Goal: Transaction & Acquisition: Purchase product/service

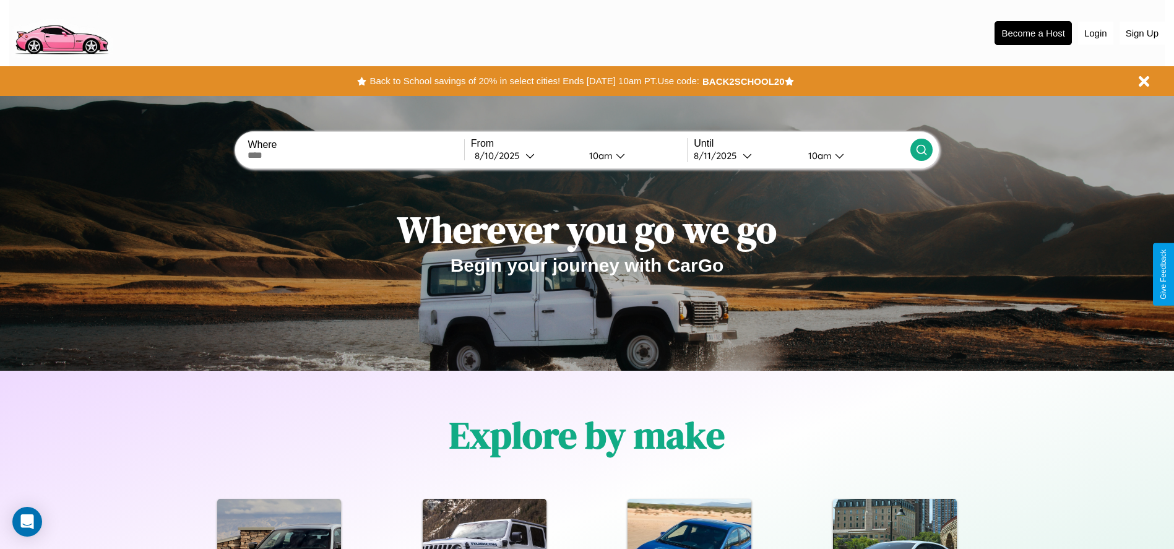
click at [356, 155] on input "text" at bounding box center [356, 155] width 216 height 10
type input "********"
click at [525, 155] on div "[DATE]" at bounding box center [500, 156] width 51 height 12
select select "*"
select select "****"
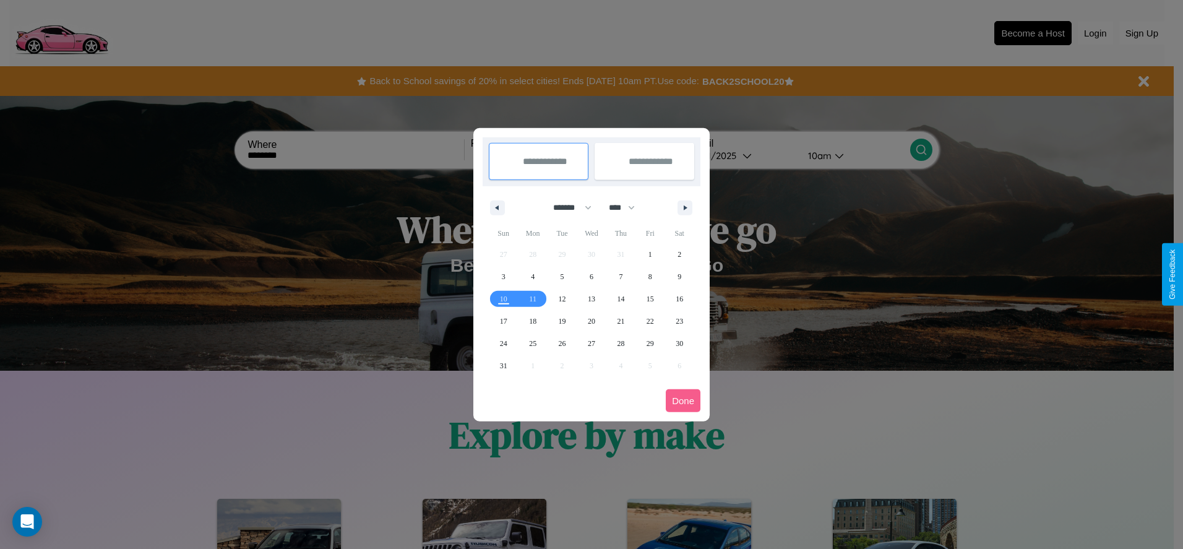
drag, startPoint x: 567, startPoint y: 207, endPoint x: 592, endPoint y: 248, distance: 47.8
click at [567, 207] on select "******* ******** ***** ***** *** **** **** ****** ********* ******* ******** **…" at bounding box center [570, 207] width 53 height 20
select select "*"
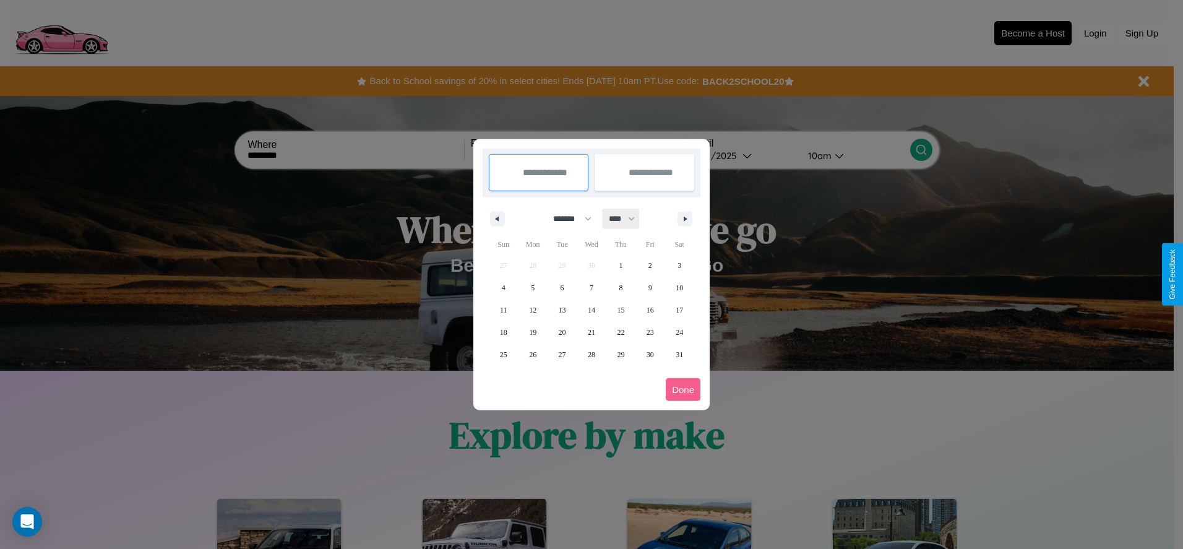
drag, startPoint x: 628, startPoint y: 218, endPoint x: 592, endPoint y: 248, distance: 46.6
click at [628, 218] on select "**** **** **** **** **** **** **** **** **** **** **** **** **** **** **** ****…" at bounding box center [621, 219] width 37 height 20
select select "****"
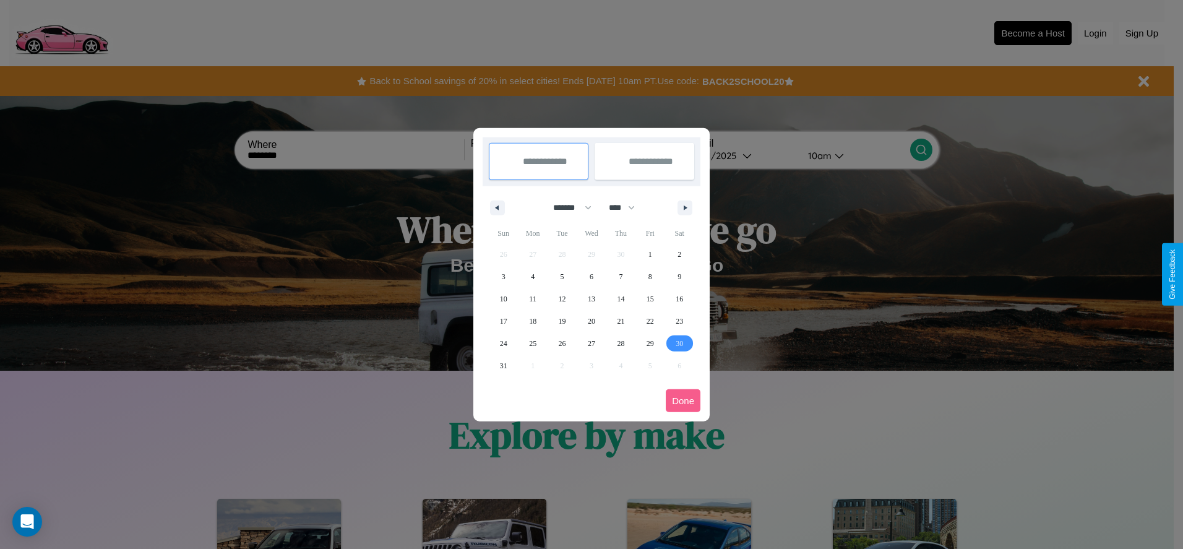
click at [680, 343] on span "30" at bounding box center [679, 343] width 7 height 22
type input "**********"
click at [685, 207] on icon "button" at bounding box center [687, 207] width 6 height 5
select select "*"
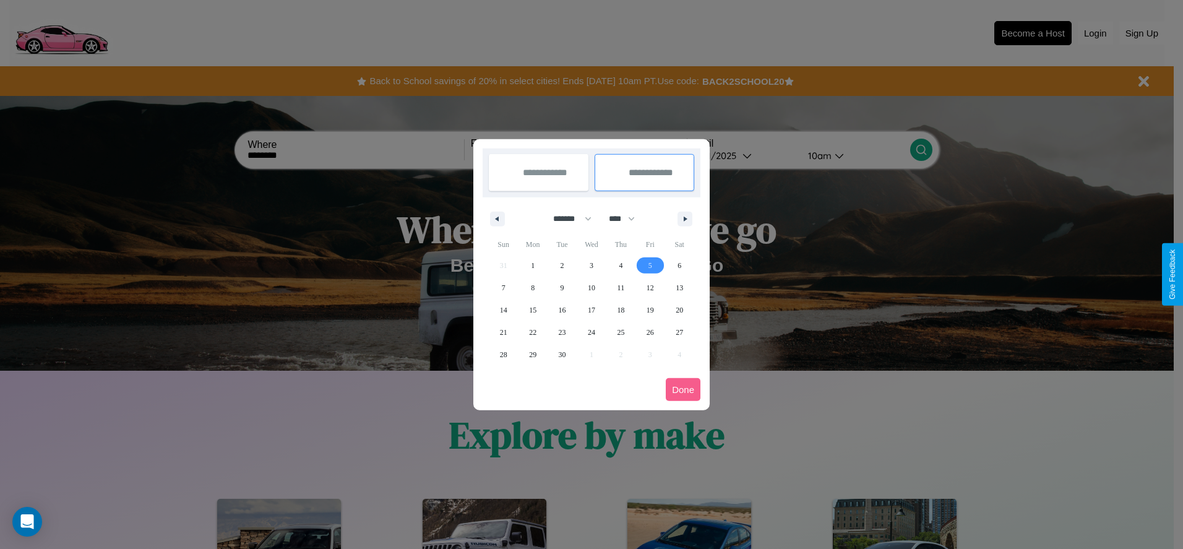
click at [650, 265] on span "5" at bounding box center [651, 265] width 4 height 22
type input "**********"
select select "*"
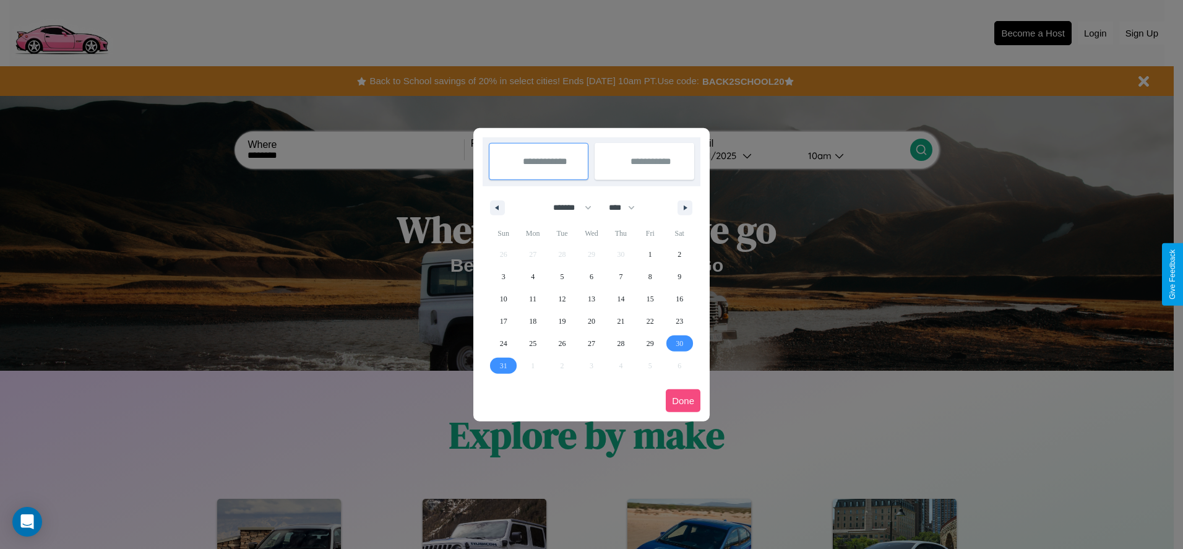
click at [683, 400] on button "Done" at bounding box center [683, 400] width 35 height 23
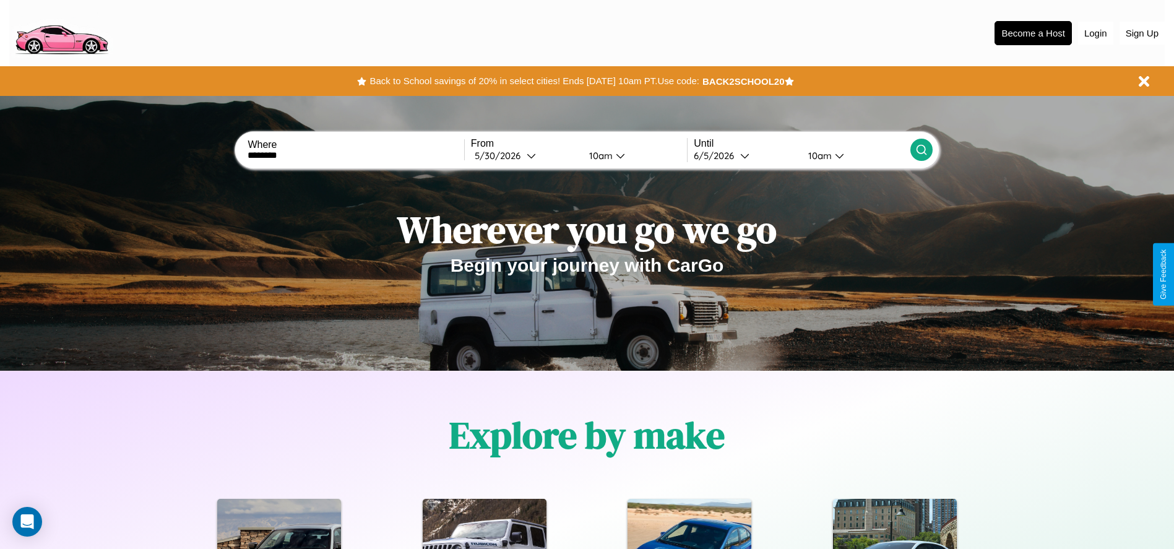
click at [921, 150] on icon at bounding box center [921, 150] width 12 height 12
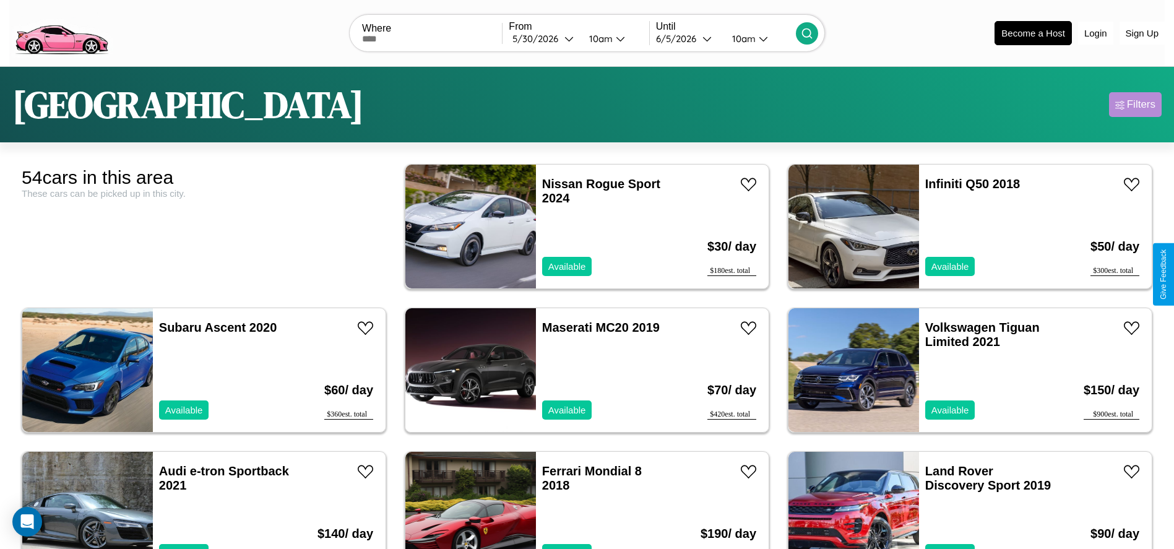
click at [1135, 105] on div "Filters" at bounding box center [1141, 104] width 28 height 12
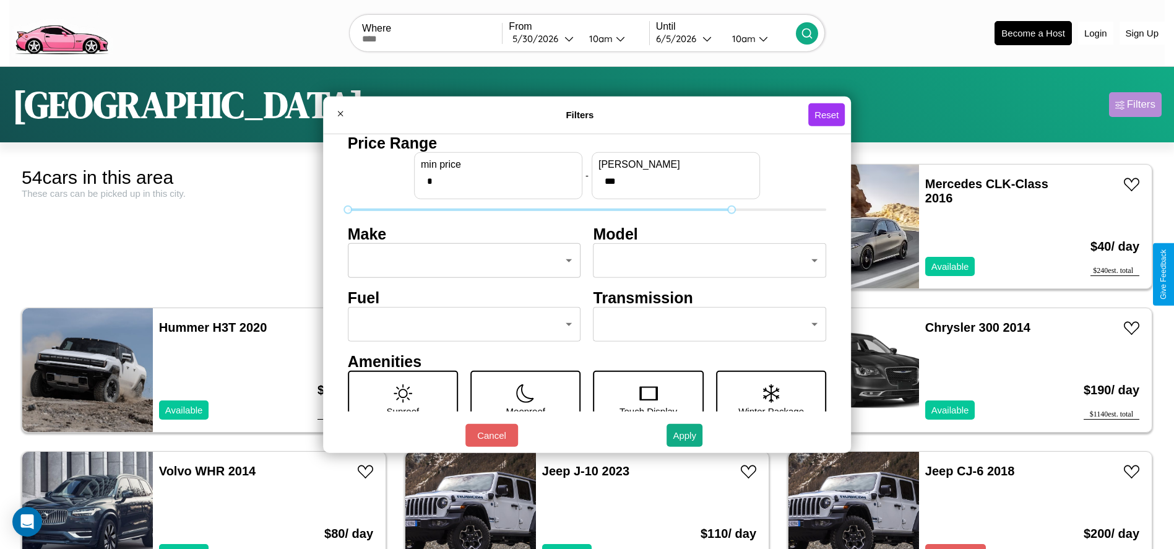
type input "***"
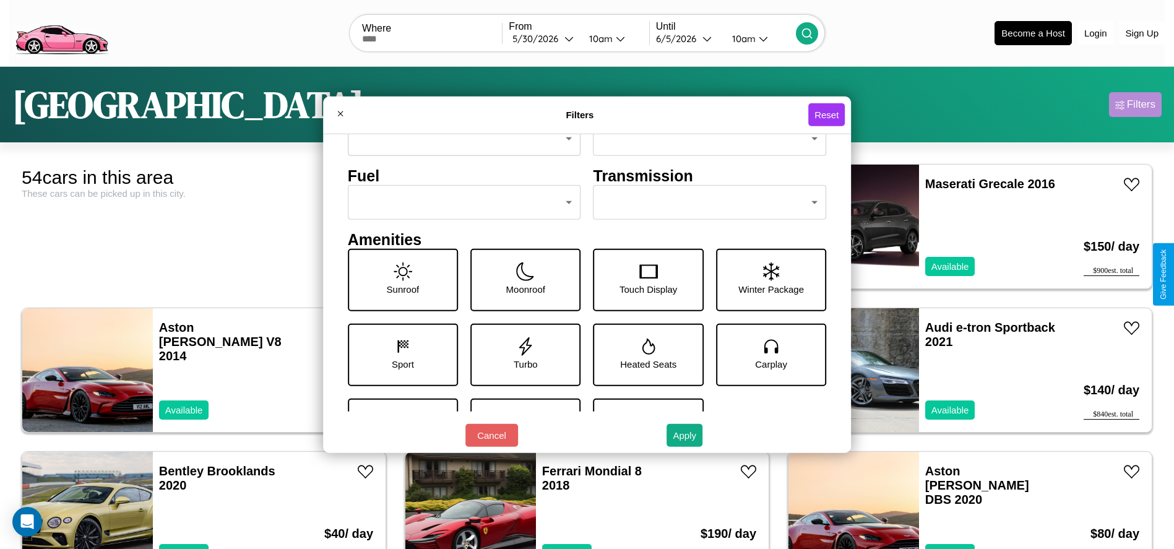
scroll to position [129, 0]
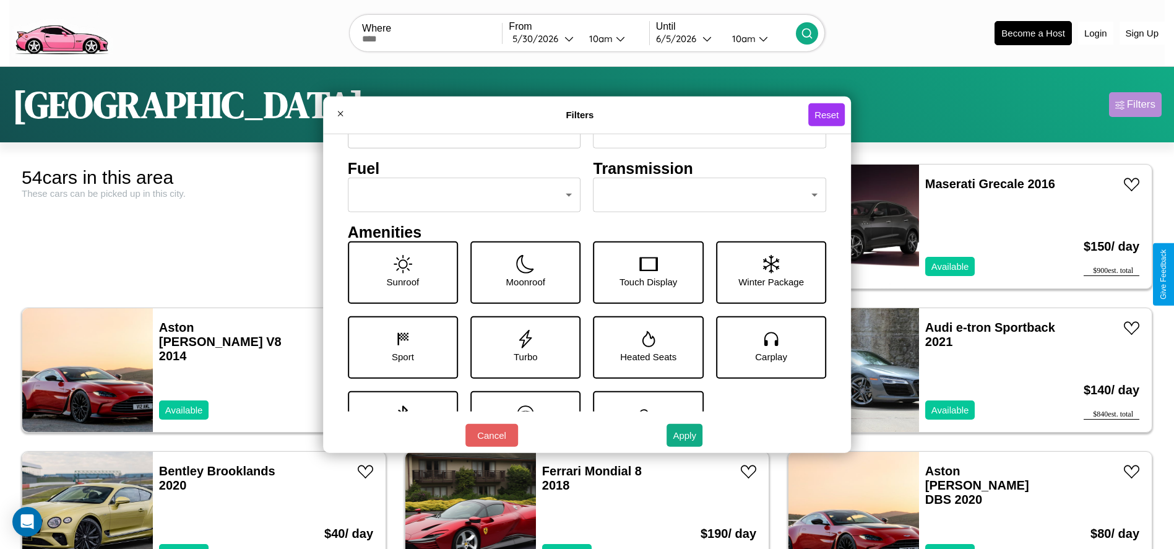
type input "*"
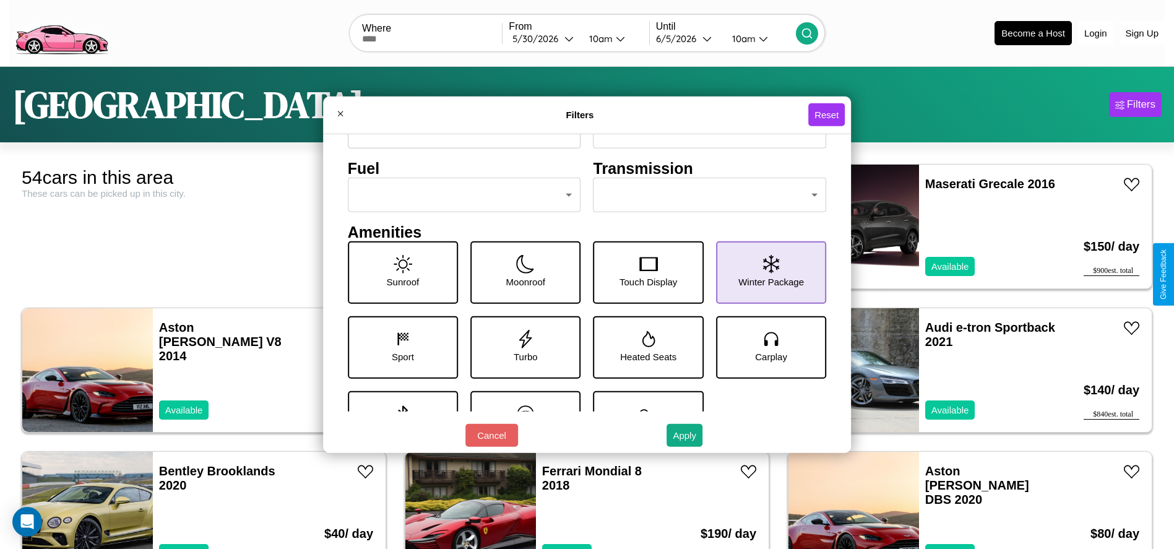
click at [764, 272] on icon at bounding box center [771, 263] width 16 height 19
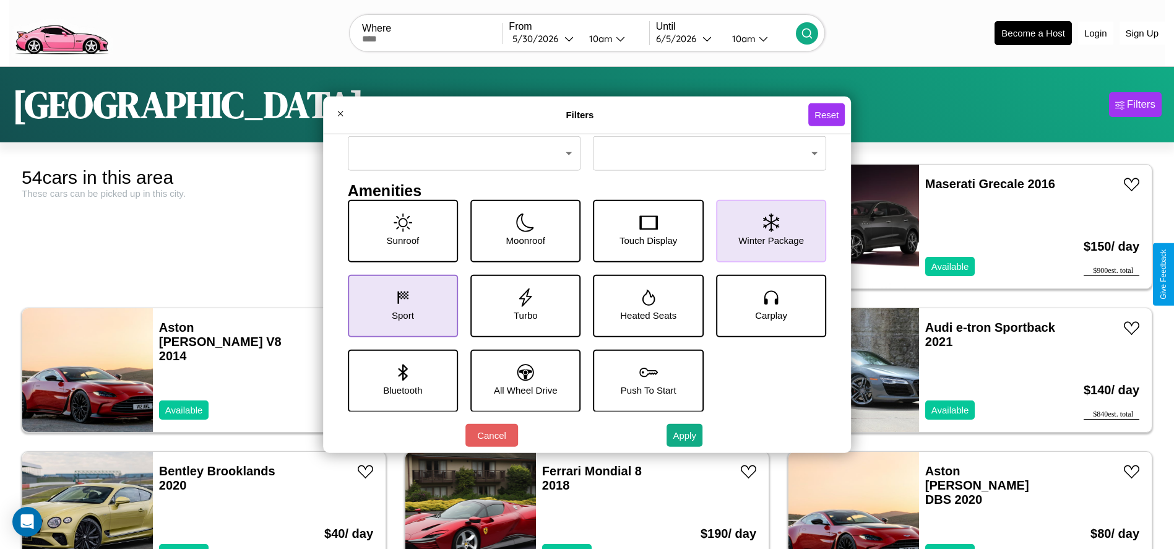
click at [400, 305] on icon at bounding box center [403, 297] width 19 height 19
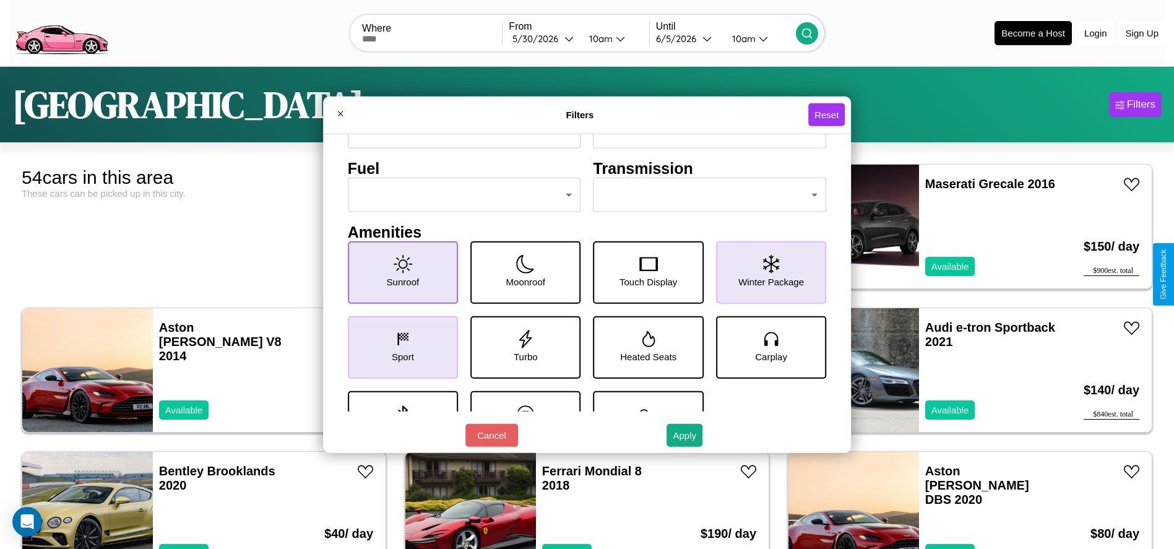
click at [400, 272] on icon at bounding box center [403, 263] width 19 height 19
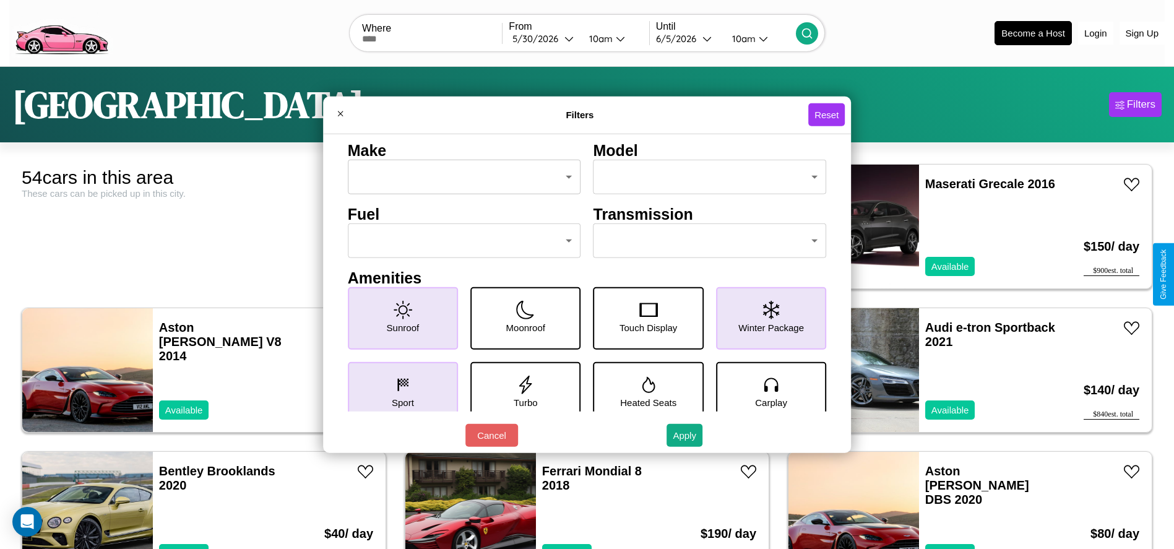
scroll to position [0, 0]
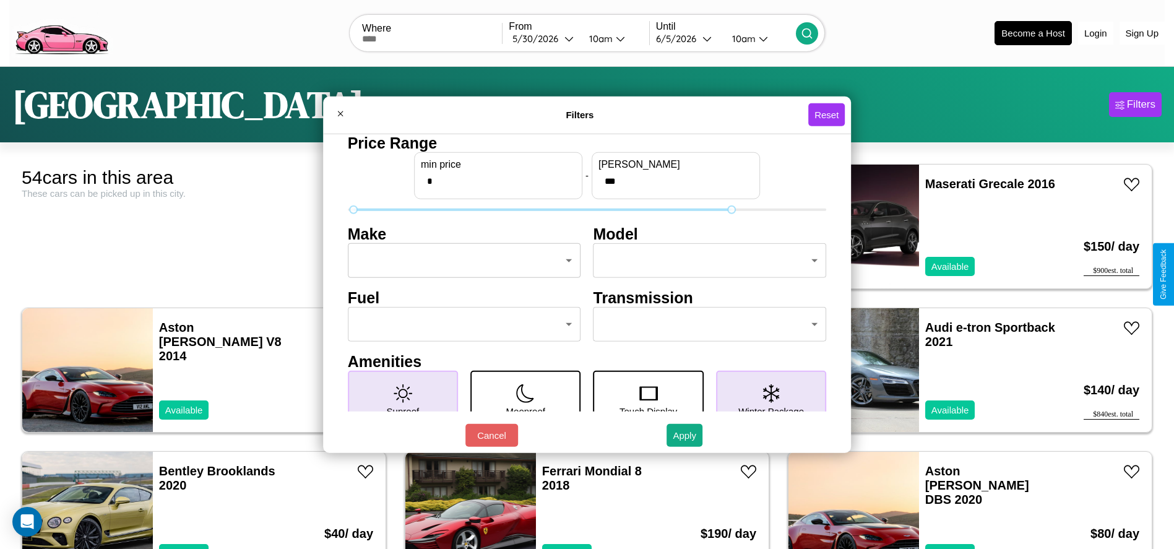
click at [460, 261] on body "CarGo Where From [DATE] 10am Until [DATE] 10am Become a Host Login Sign Up Bris…" at bounding box center [587, 313] width 1174 height 626
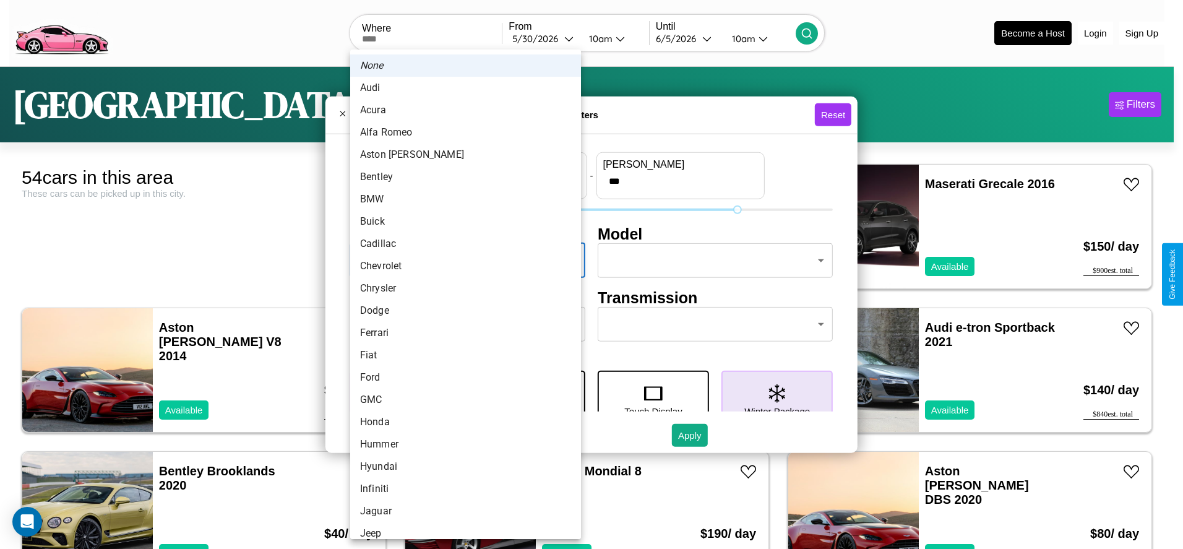
click at [461, 199] on li "BMW" at bounding box center [465, 199] width 231 height 22
type input "***"
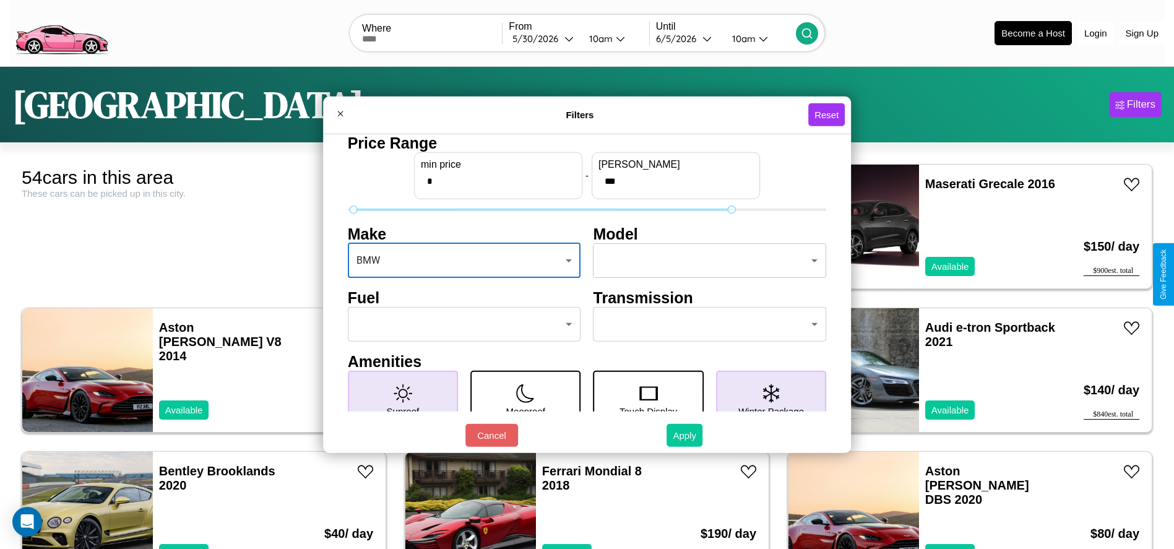
click at [685, 435] on button "Apply" at bounding box center [685, 435] width 36 height 23
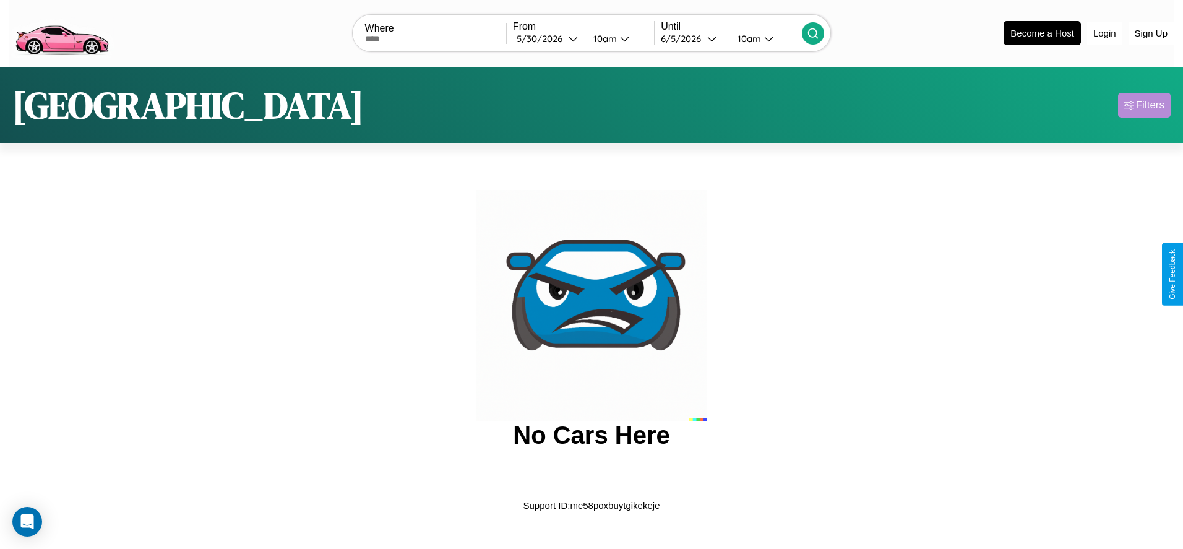
click at [1144, 105] on div "Filters" at bounding box center [1150, 105] width 28 height 12
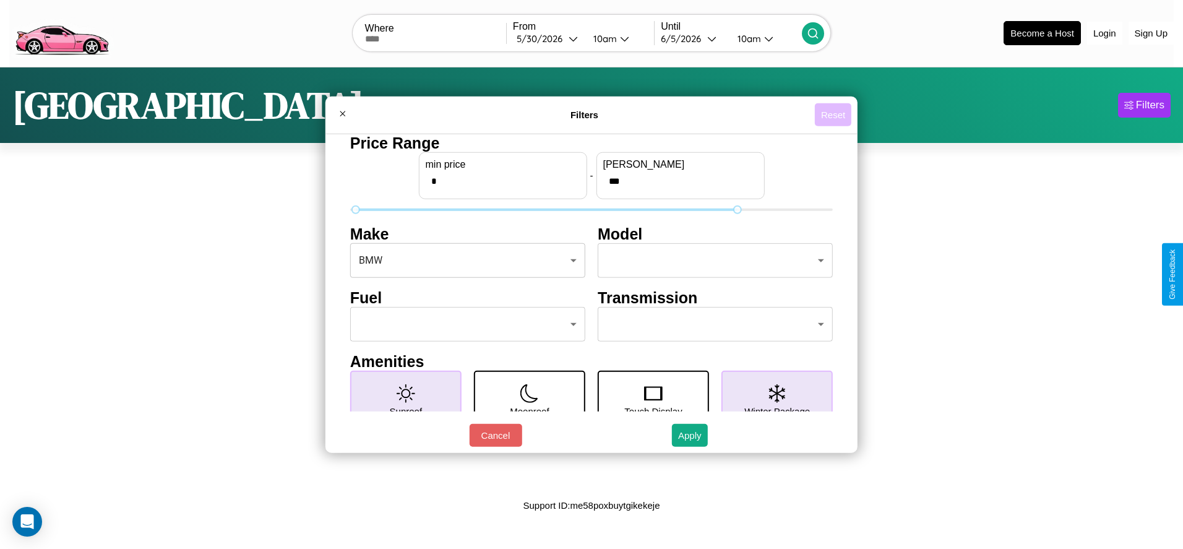
click at [833, 114] on button "Reset" at bounding box center [833, 114] width 37 height 23
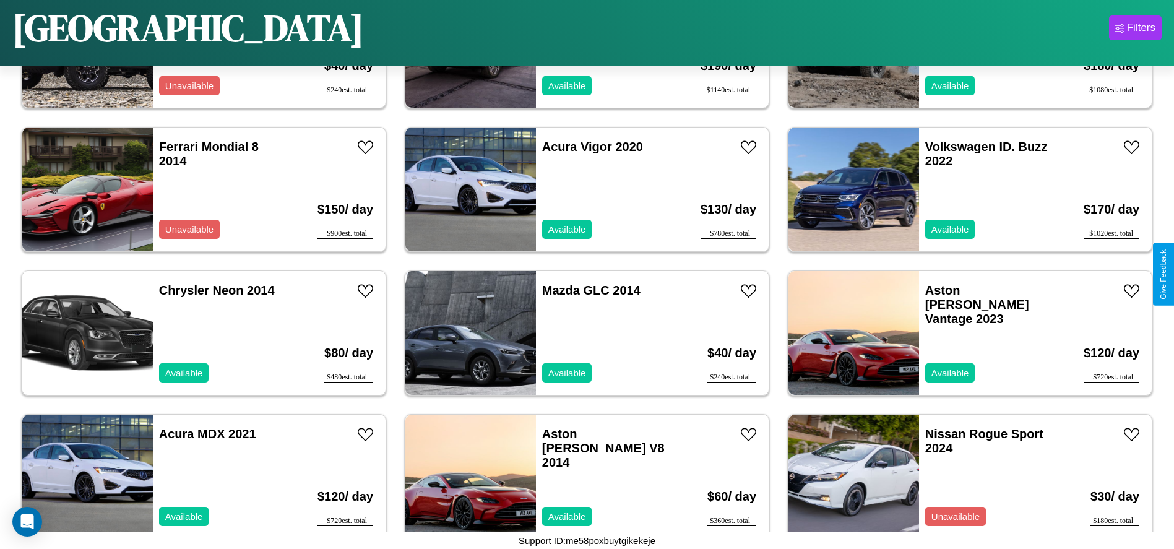
scroll to position [2005, 0]
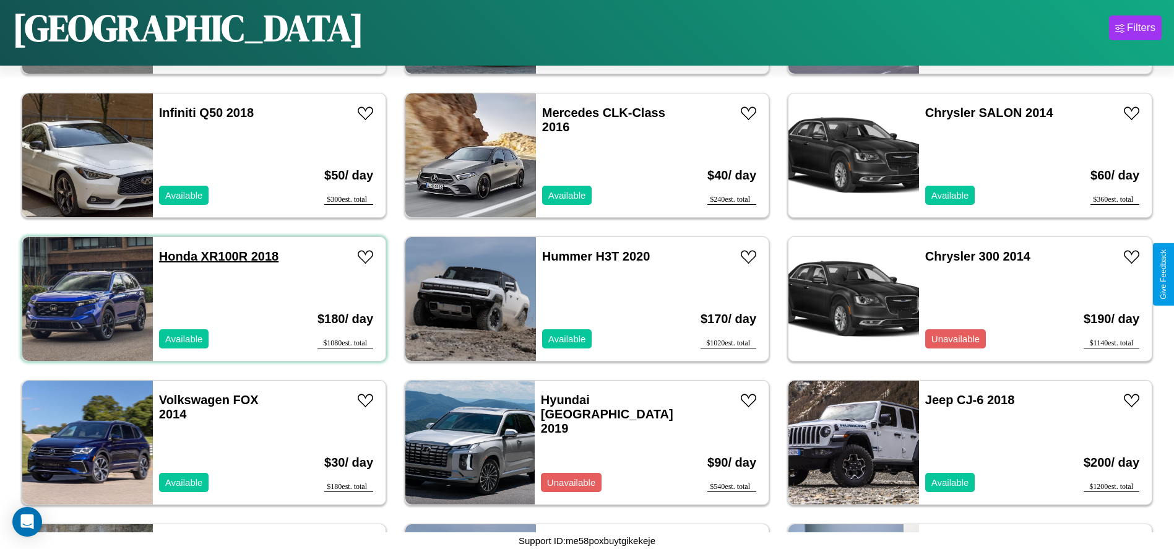
click at [176, 256] on link "Honda XR100R 2018" at bounding box center [218, 256] width 119 height 14
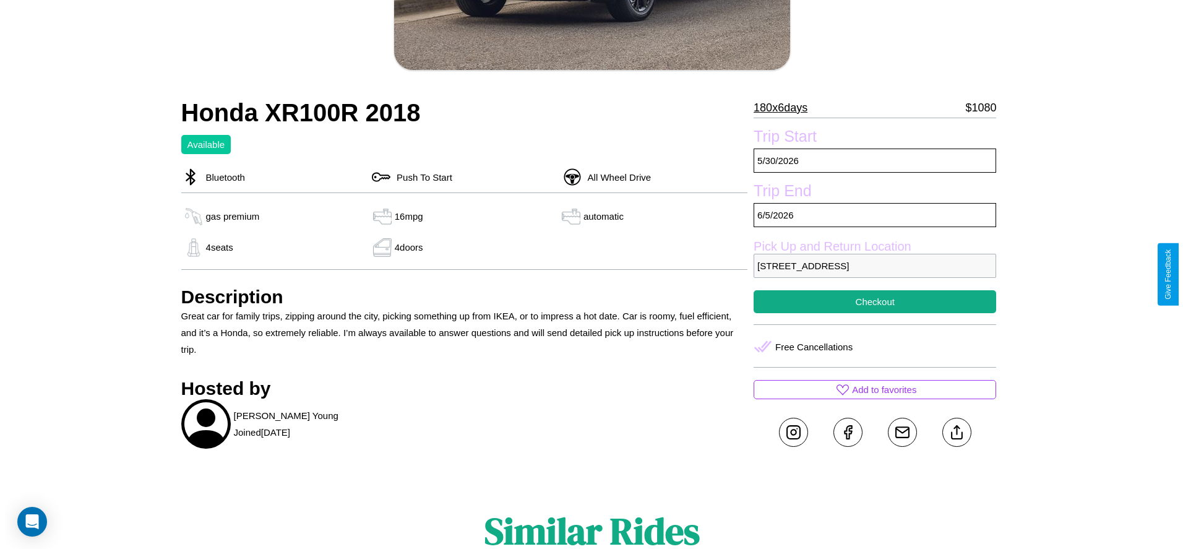
scroll to position [179, 0]
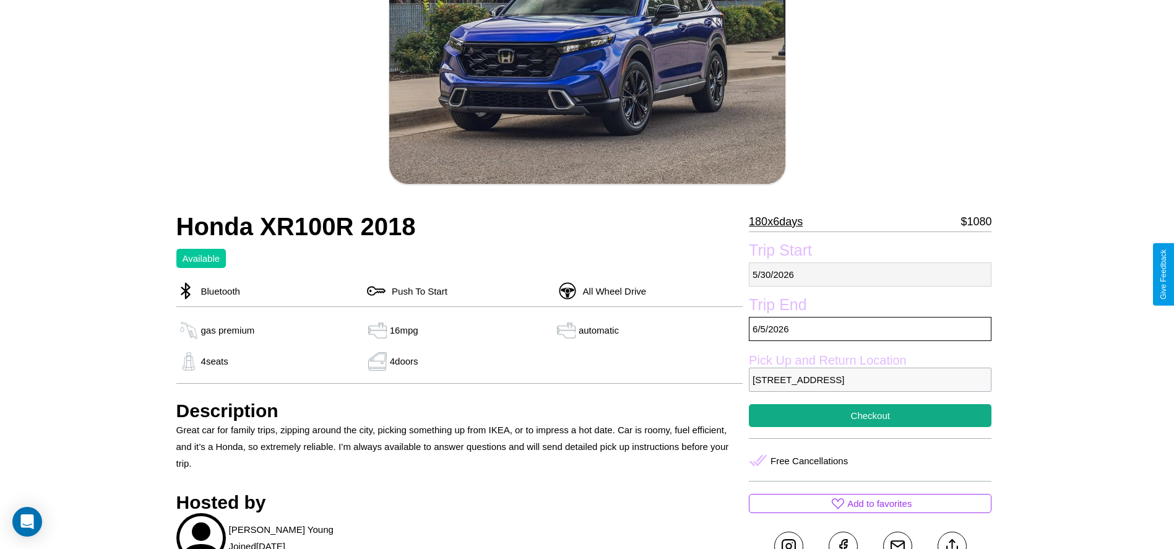
click at [870, 274] on p "5 / 30 / 2026" at bounding box center [870, 274] width 243 height 24
select select "*"
select select "****"
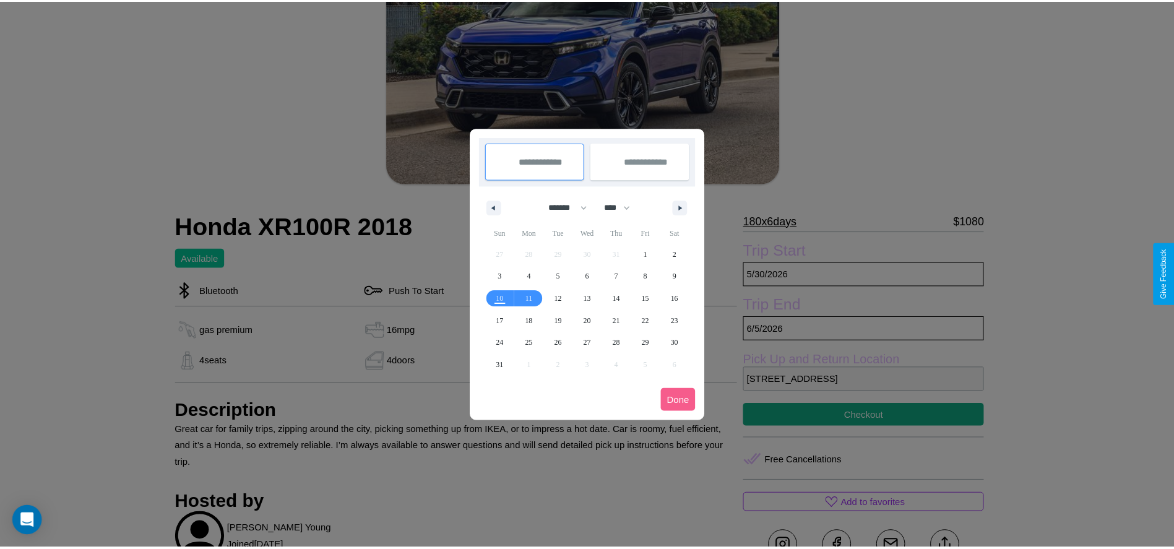
scroll to position [0, 0]
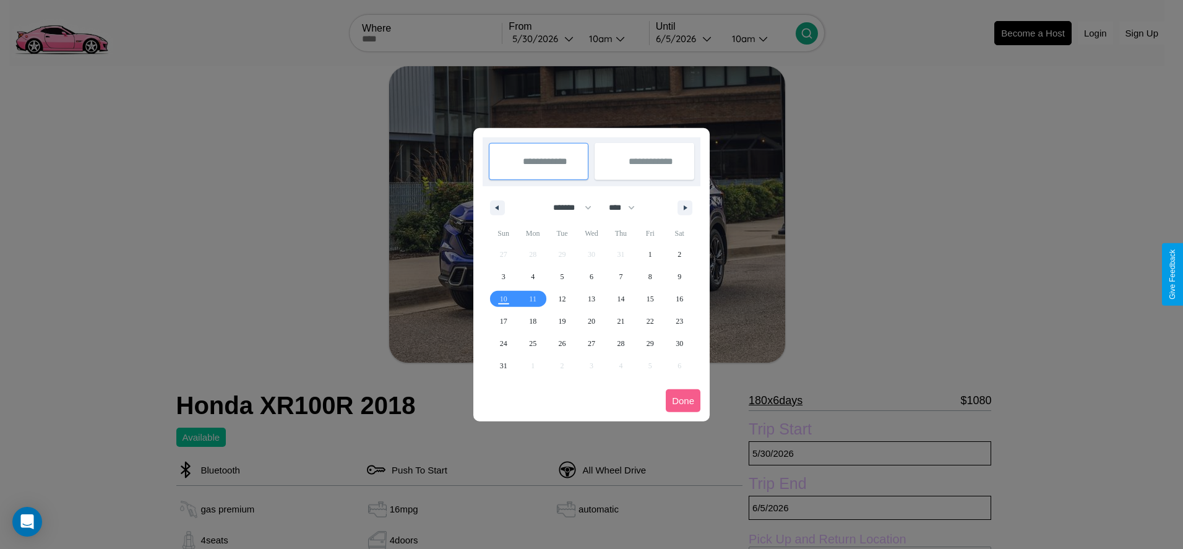
click at [543, 38] on div at bounding box center [591, 274] width 1183 height 549
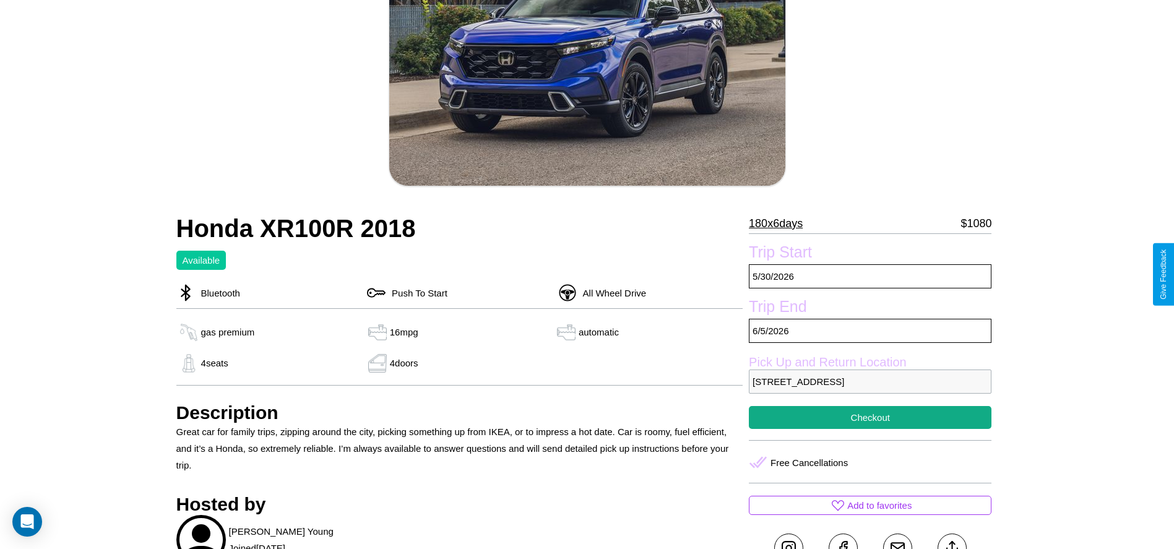
scroll to position [337, 0]
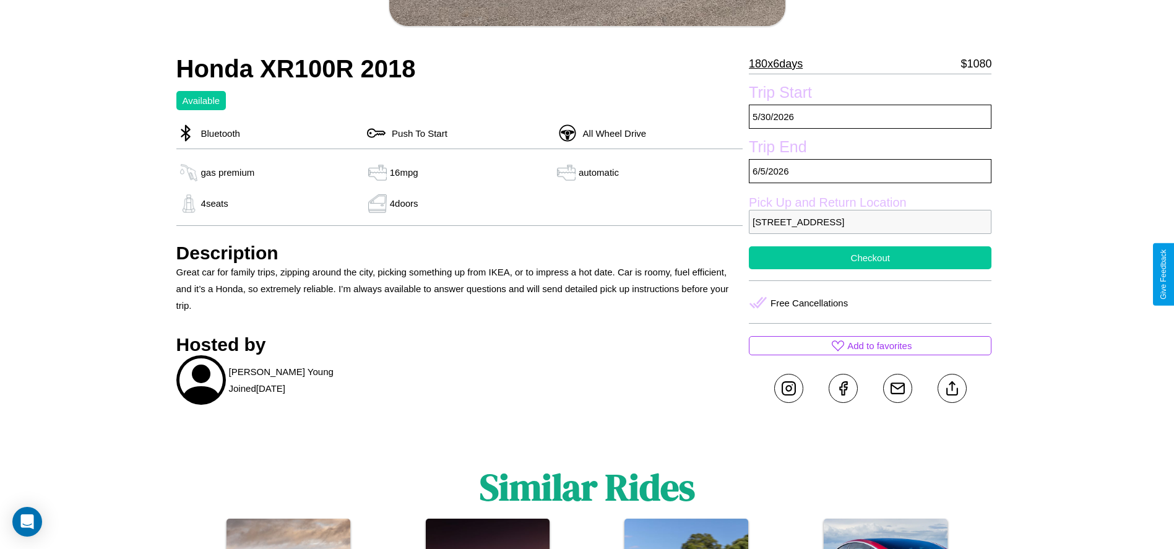
click at [870, 269] on button "Checkout" at bounding box center [870, 257] width 243 height 23
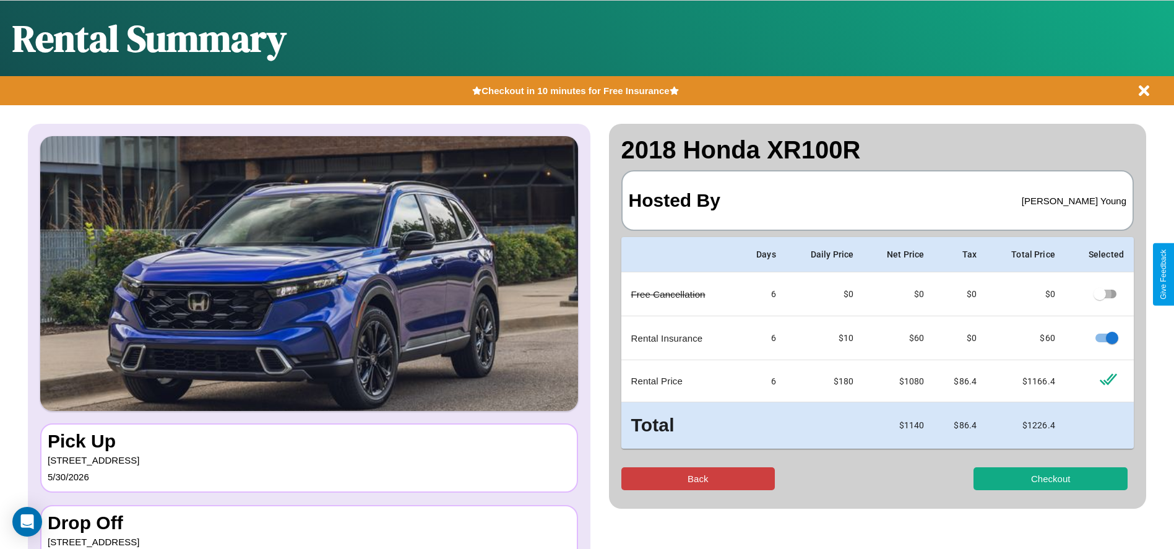
click at [697, 478] on button "Back" at bounding box center [698, 478] width 154 height 23
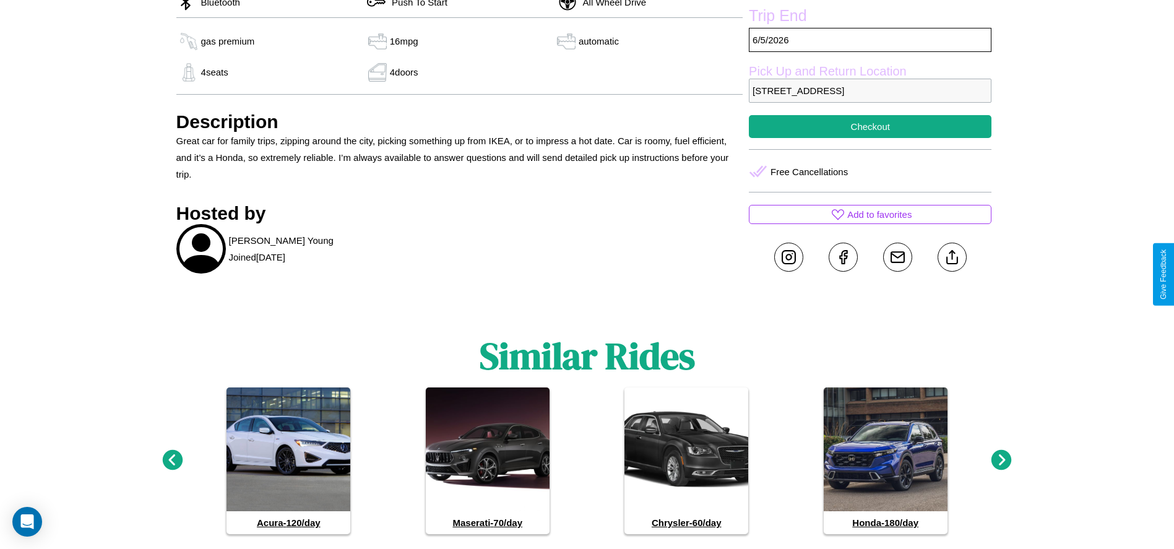
scroll to position [511, 0]
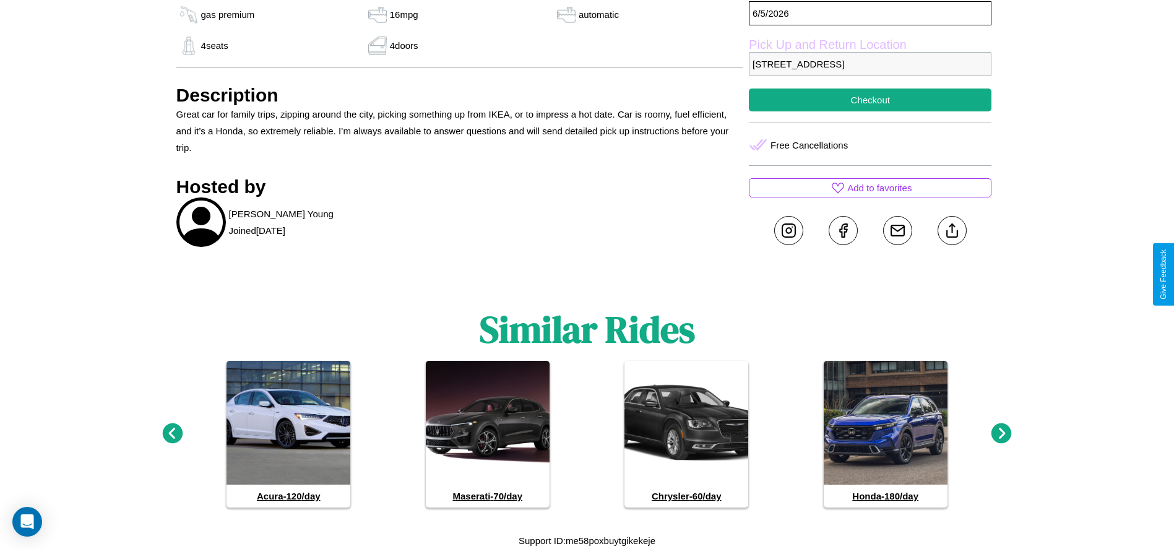
click at [172, 434] on icon at bounding box center [172, 433] width 20 height 20
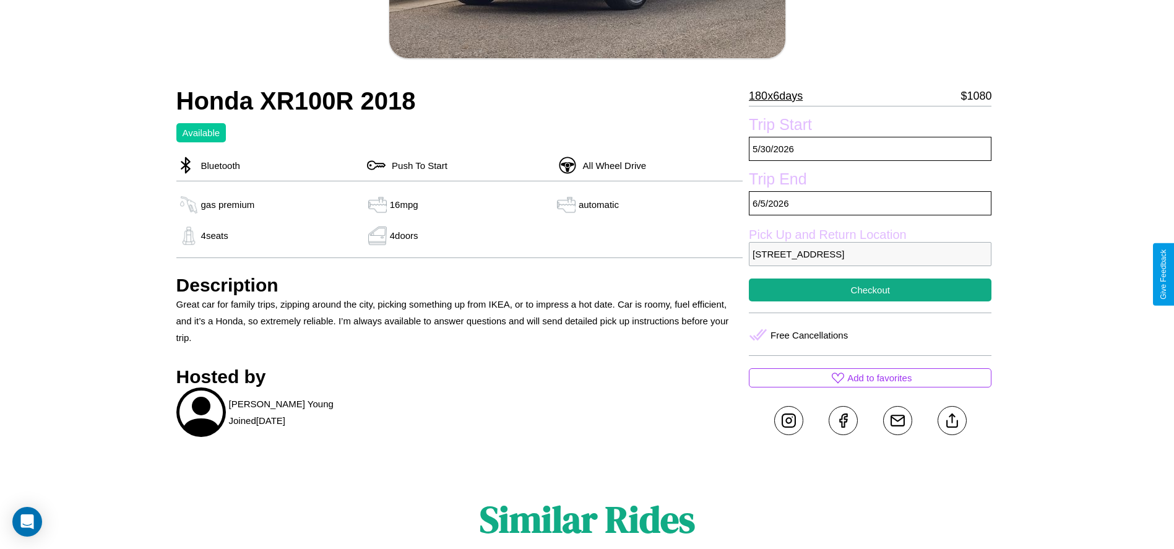
scroll to position [126, 0]
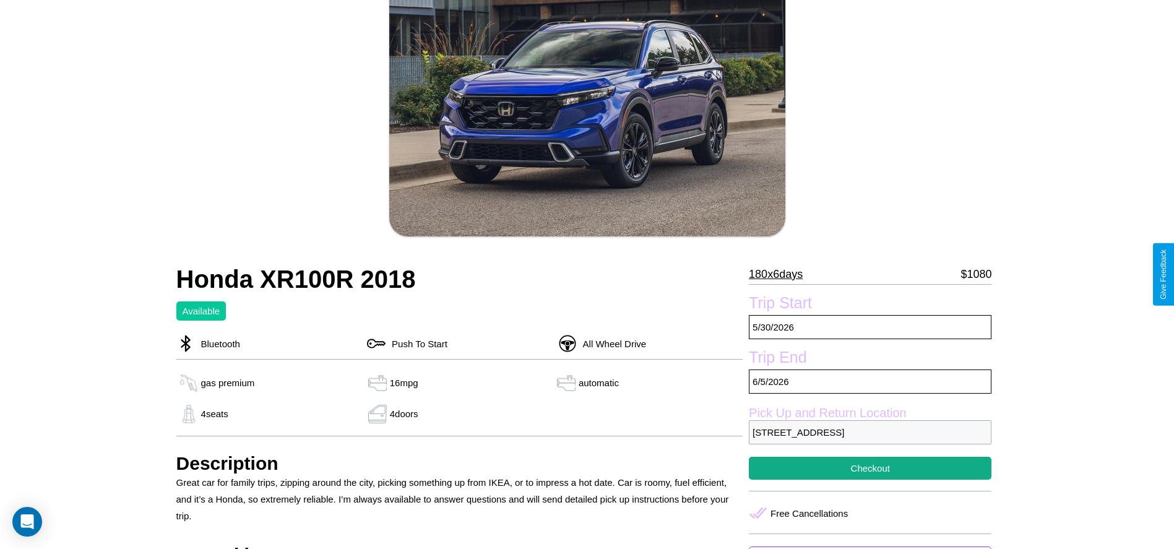
click at [780, 274] on p "180 x 6 days" at bounding box center [776, 274] width 54 height 20
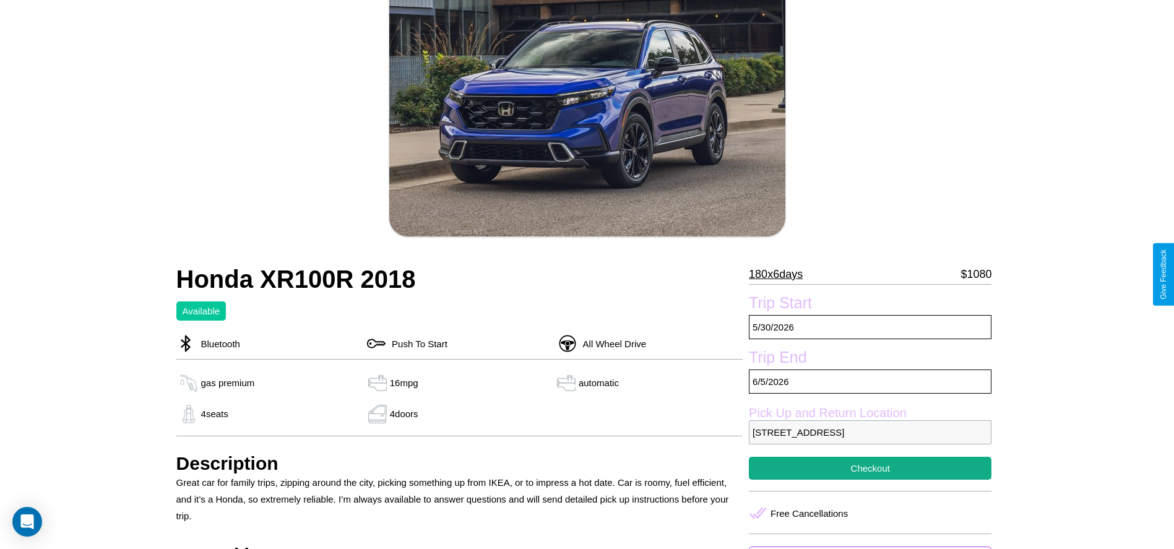
click at [780, 274] on p "180 x 6 days" at bounding box center [776, 274] width 54 height 20
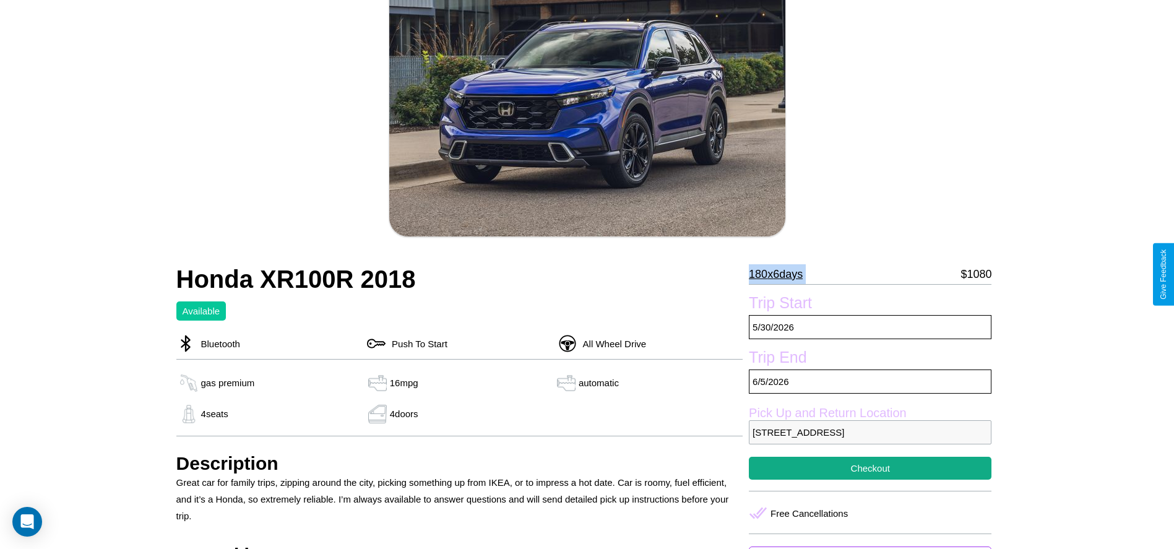
click at [780, 274] on p "180 x 6 days" at bounding box center [776, 274] width 54 height 20
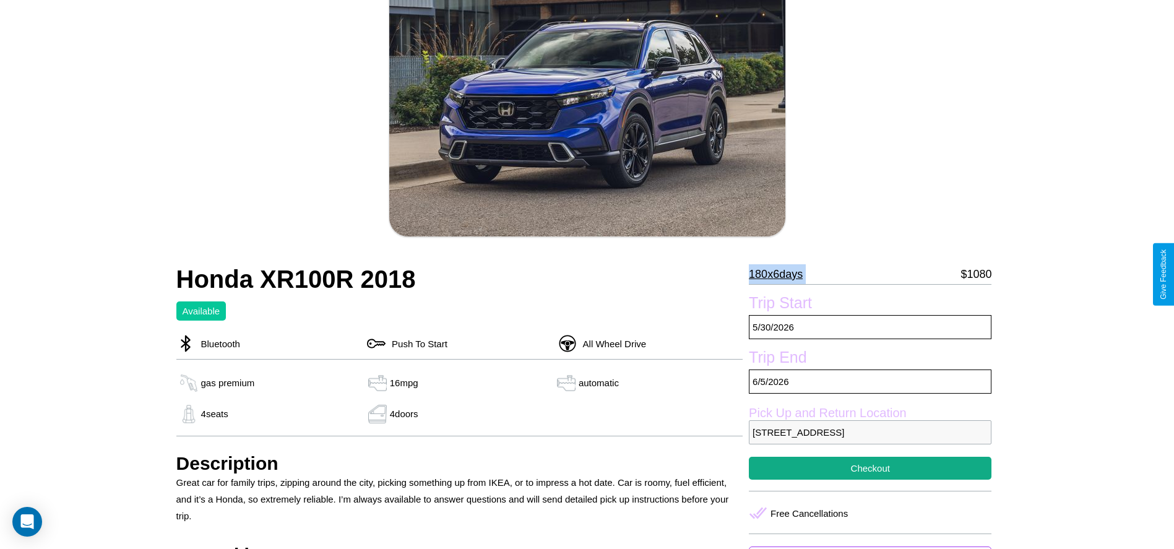
click at [780, 274] on p "180 x 6 days" at bounding box center [776, 274] width 54 height 20
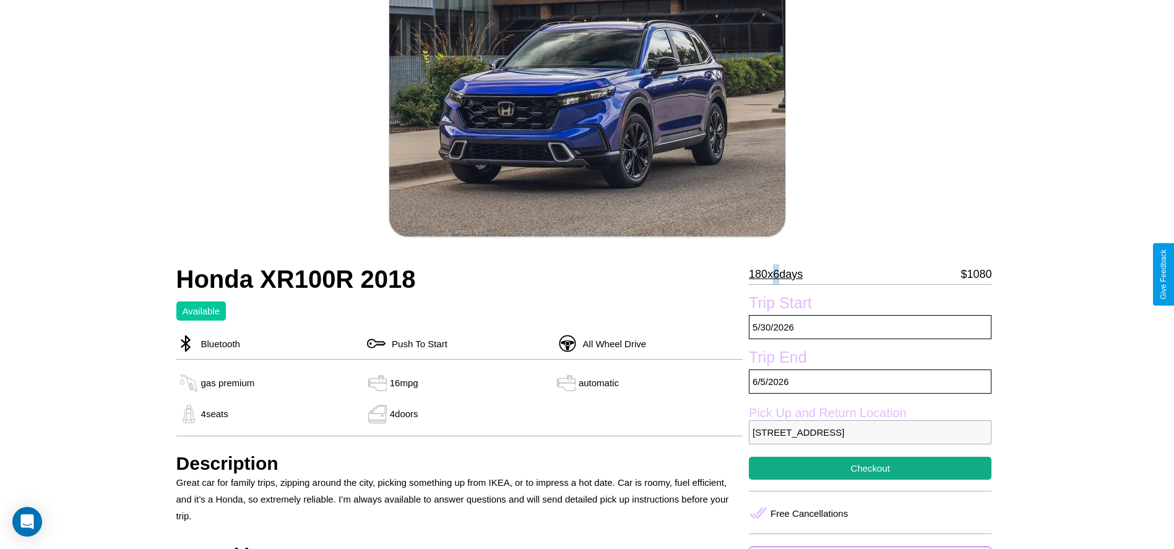
click at [780, 274] on p "180 x 6 days" at bounding box center [776, 274] width 54 height 20
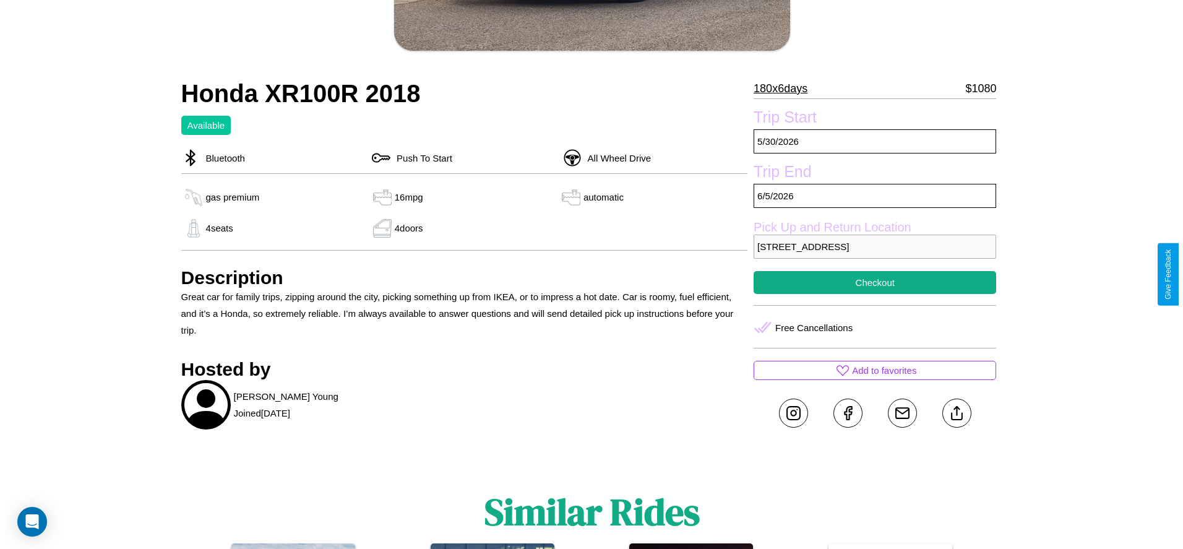
scroll to position [337, 0]
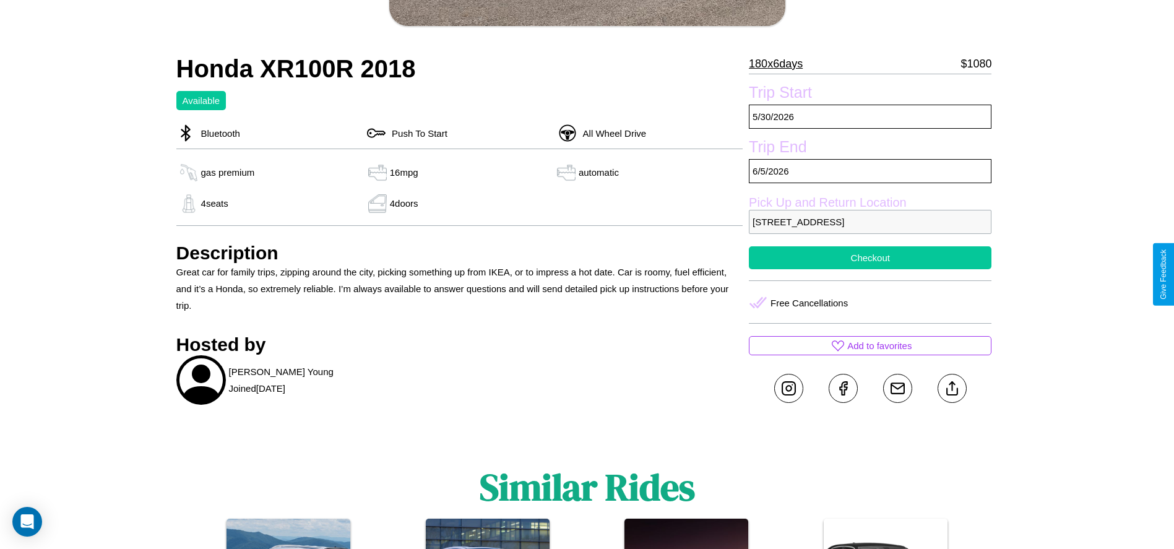
click at [870, 269] on button "Checkout" at bounding box center [870, 257] width 243 height 23
